Goal: Book appointment/travel/reservation

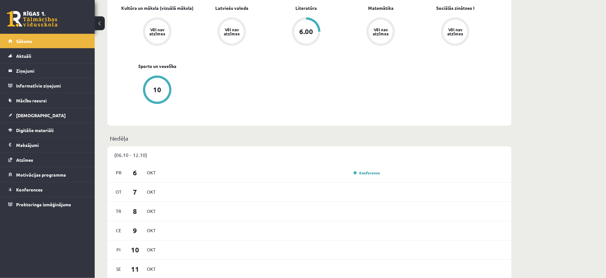
scroll to position [387, 0]
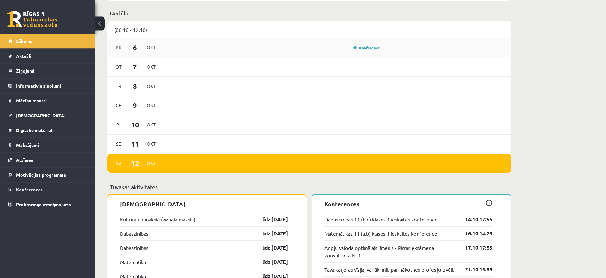
click at [372, 48] on link "Konference" at bounding box center [367, 47] width 27 height 5
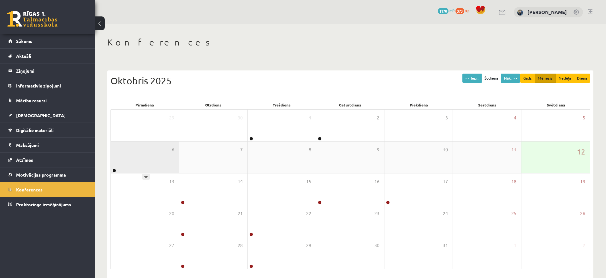
click at [122, 142] on div "6" at bounding box center [145, 157] width 68 height 32
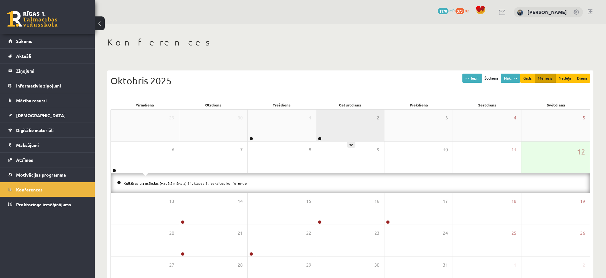
click at [345, 134] on div "2" at bounding box center [350, 126] width 68 height 32
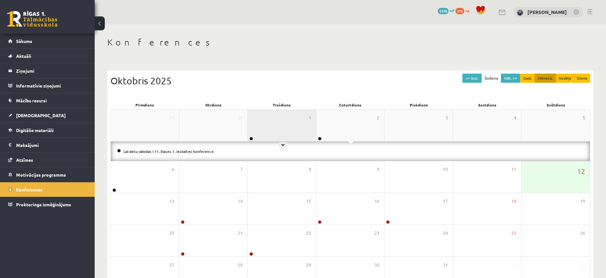
click at [289, 132] on div "1" at bounding box center [282, 126] width 68 height 32
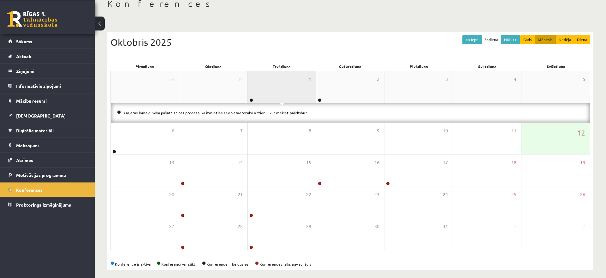
scroll to position [43, 0]
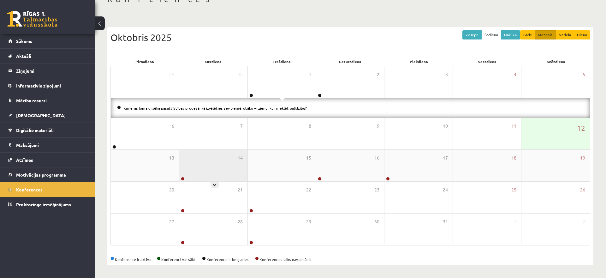
click at [181, 163] on div "14" at bounding box center [213, 166] width 68 height 32
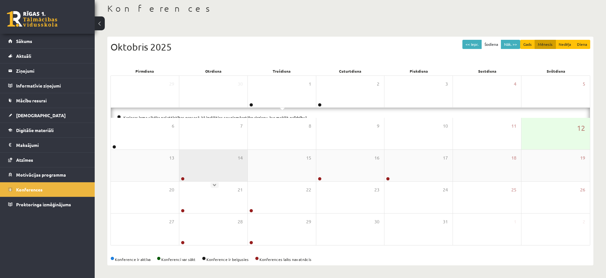
scroll to position [24, 0]
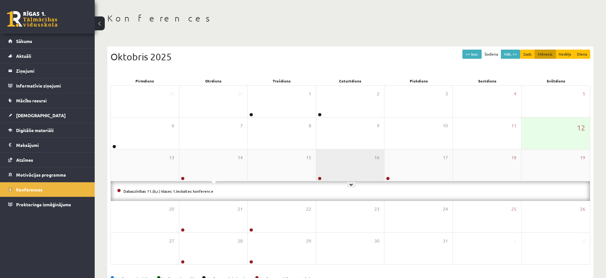
click at [336, 172] on div "16" at bounding box center [350, 165] width 68 height 32
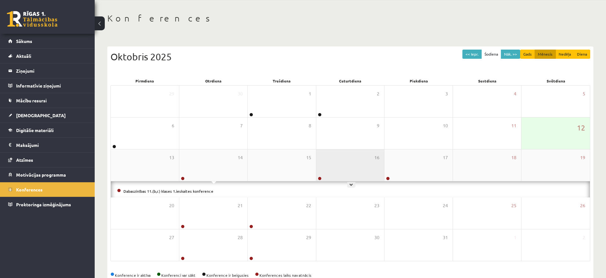
scroll to position [24, 0]
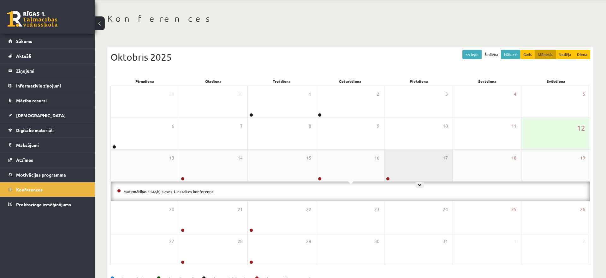
click at [410, 162] on div "17" at bounding box center [418, 166] width 68 height 32
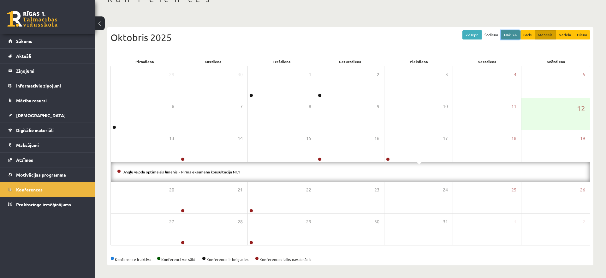
click at [511, 35] on button "Nāk. >>" at bounding box center [510, 34] width 19 height 9
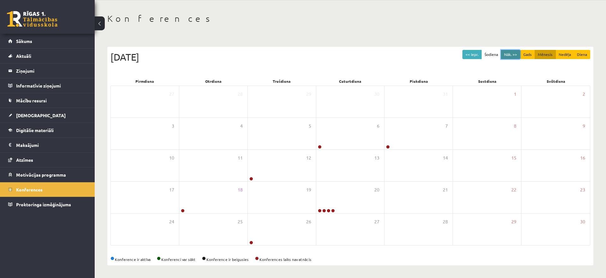
scroll to position [24, 0]
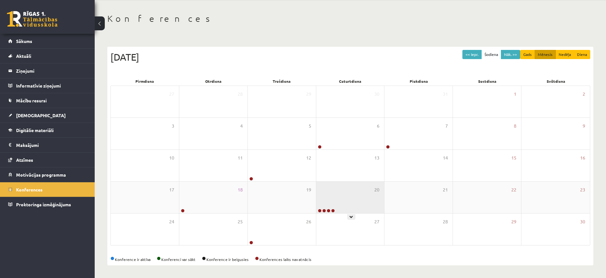
click at [327, 194] on div "20" at bounding box center [350, 198] width 68 height 32
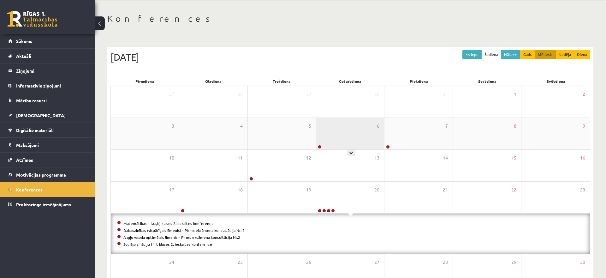
click at [348, 125] on div "6" at bounding box center [350, 134] width 68 height 32
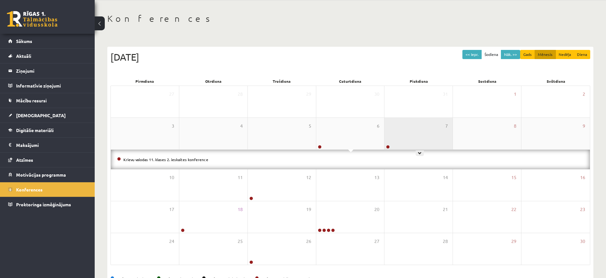
click at [394, 128] on div "7" at bounding box center [418, 134] width 68 height 32
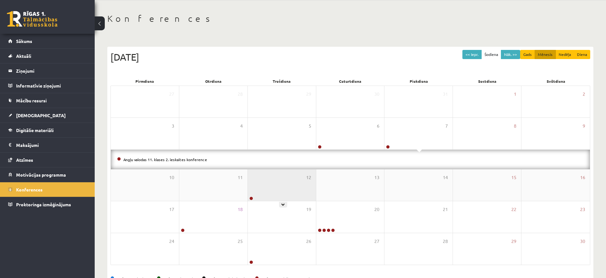
click at [271, 197] on div "12" at bounding box center [282, 185] width 68 height 32
